Goal: Find specific page/section: Find specific page/section

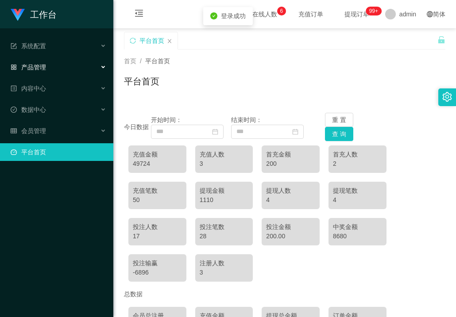
click at [46, 66] on div "产品管理" at bounding box center [56, 67] width 113 height 18
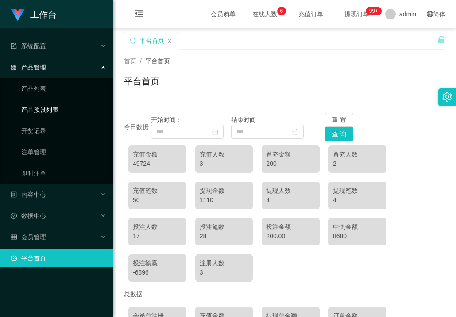
click at [53, 109] on link "产品预设列表" at bounding box center [63, 110] width 85 height 18
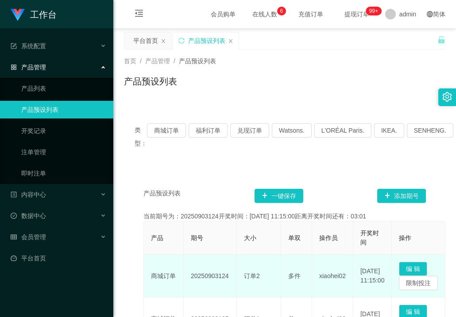
drag, startPoint x: 228, startPoint y: 276, endPoint x: 188, endPoint y: 280, distance: 40.9
click at [188, 280] on td "20250903124" at bounding box center [210, 276] width 53 height 43
copy td "20250903124"
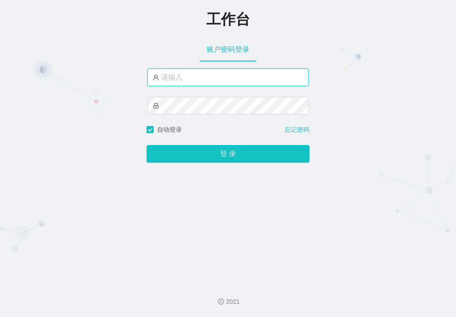
type input "admin"
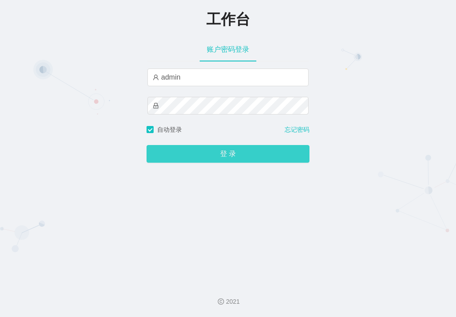
drag, startPoint x: 284, startPoint y: 87, endPoint x: 265, endPoint y: 156, distance: 71.9
click at [265, 156] on button "登 录" at bounding box center [228, 154] width 163 height 18
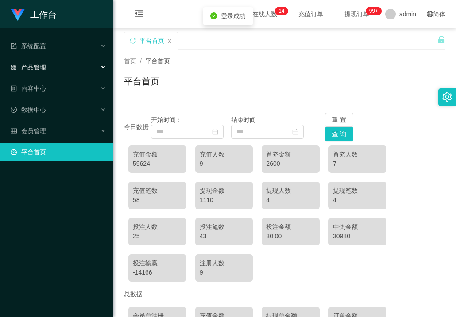
click at [32, 69] on span "产品管理" at bounding box center [28, 67] width 35 height 7
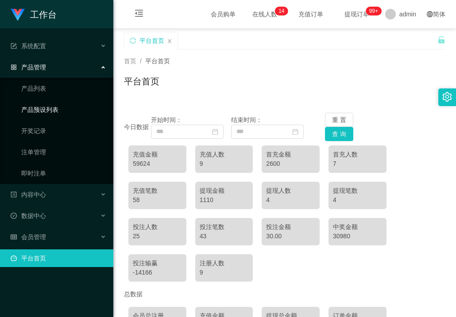
click at [46, 109] on link "产品预设列表" at bounding box center [63, 110] width 85 height 18
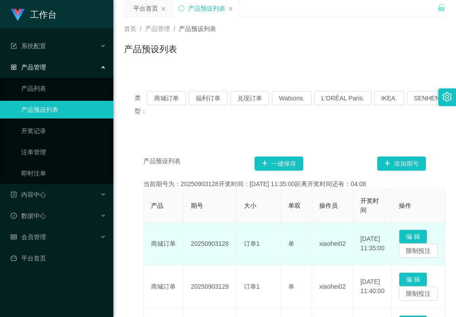
scroll to position [89, 0]
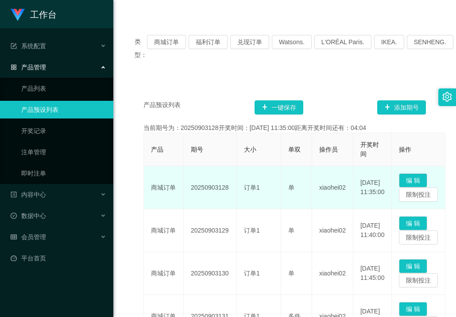
drag, startPoint x: 191, startPoint y: 187, endPoint x: 231, endPoint y: 189, distance: 40.3
click at [231, 189] on td "20250903128" at bounding box center [210, 187] width 53 height 43
copy td "20250903128"
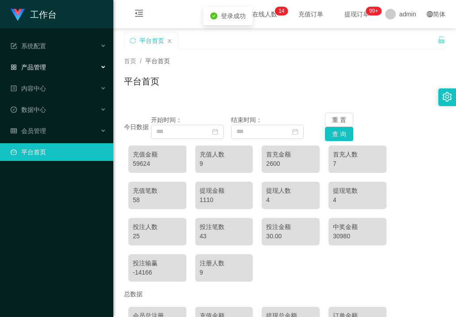
click at [26, 68] on span "产品管理" at bounding box center [28, 67] width 35 height 7
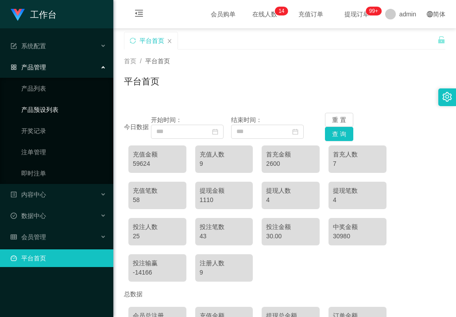
click at [47, 109] on link "产品预设列表" at bounding box center [63, 110] width 85 height 18
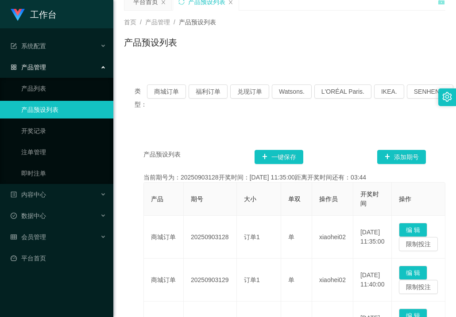
scroll to position [89, 0]
